Goal: Task Accomplishment & Management: Manage account settings

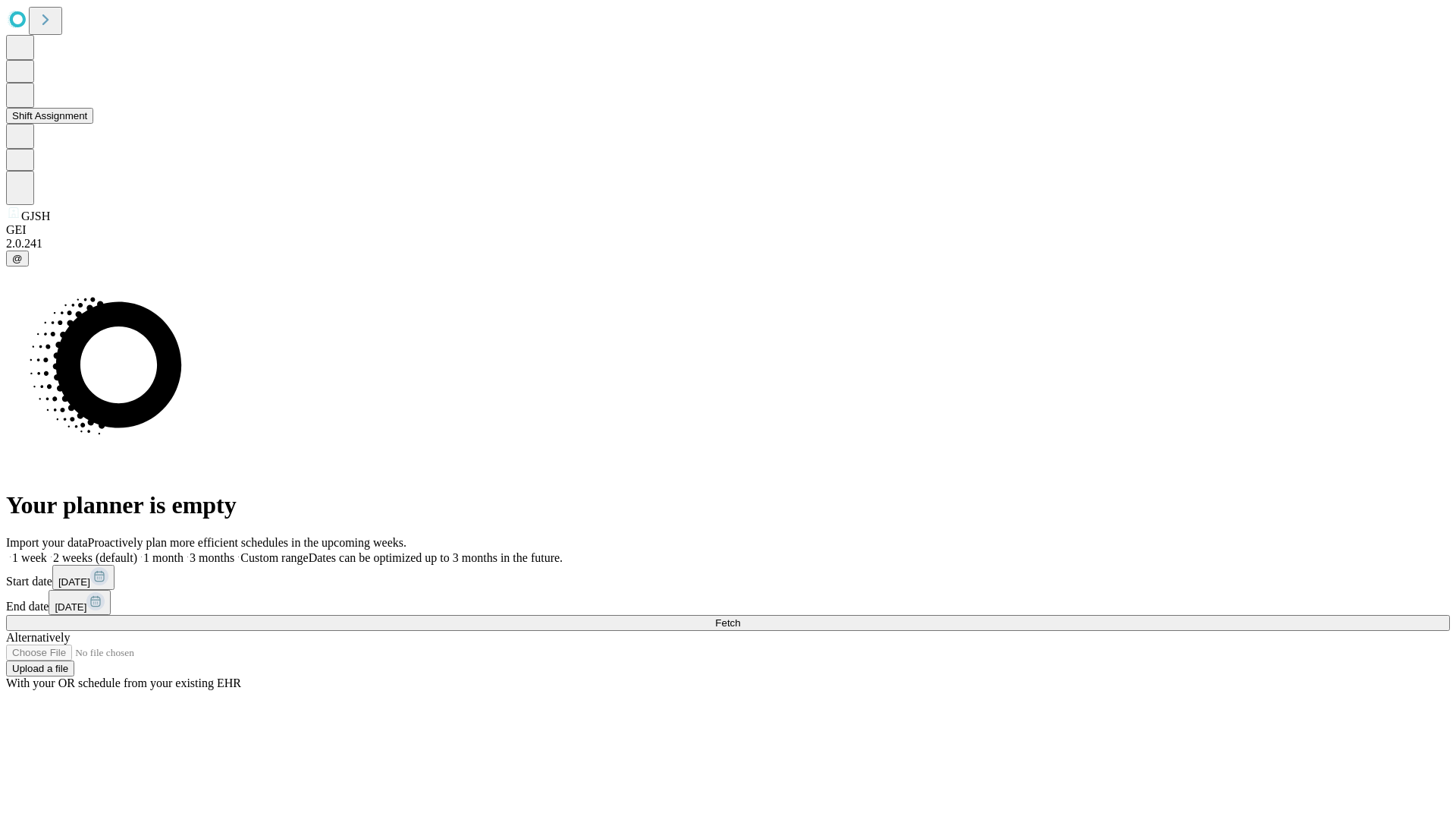
click at [94, 123] on button "Shift Assignment" at bounding box center [50, 116] width 87 height 16
